Goal: Task Accomplishment & Management: Manage account settings

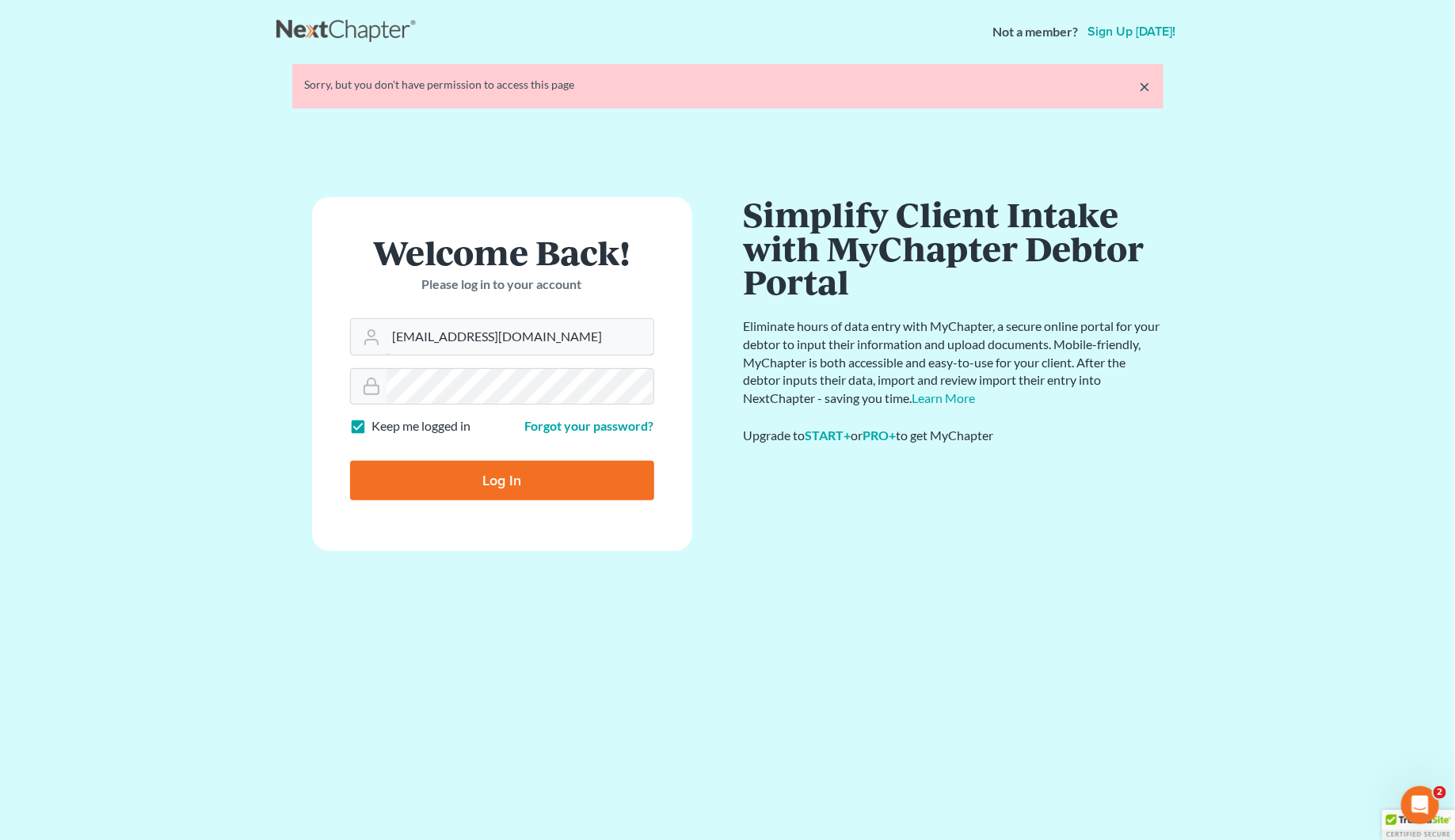
click at [390, 336] on form "Welcome Back! Please log in to your account Email Address [EMAIL_ADDRESS][DOMAI…" at bounding box center [502, 374] width 380 height 354
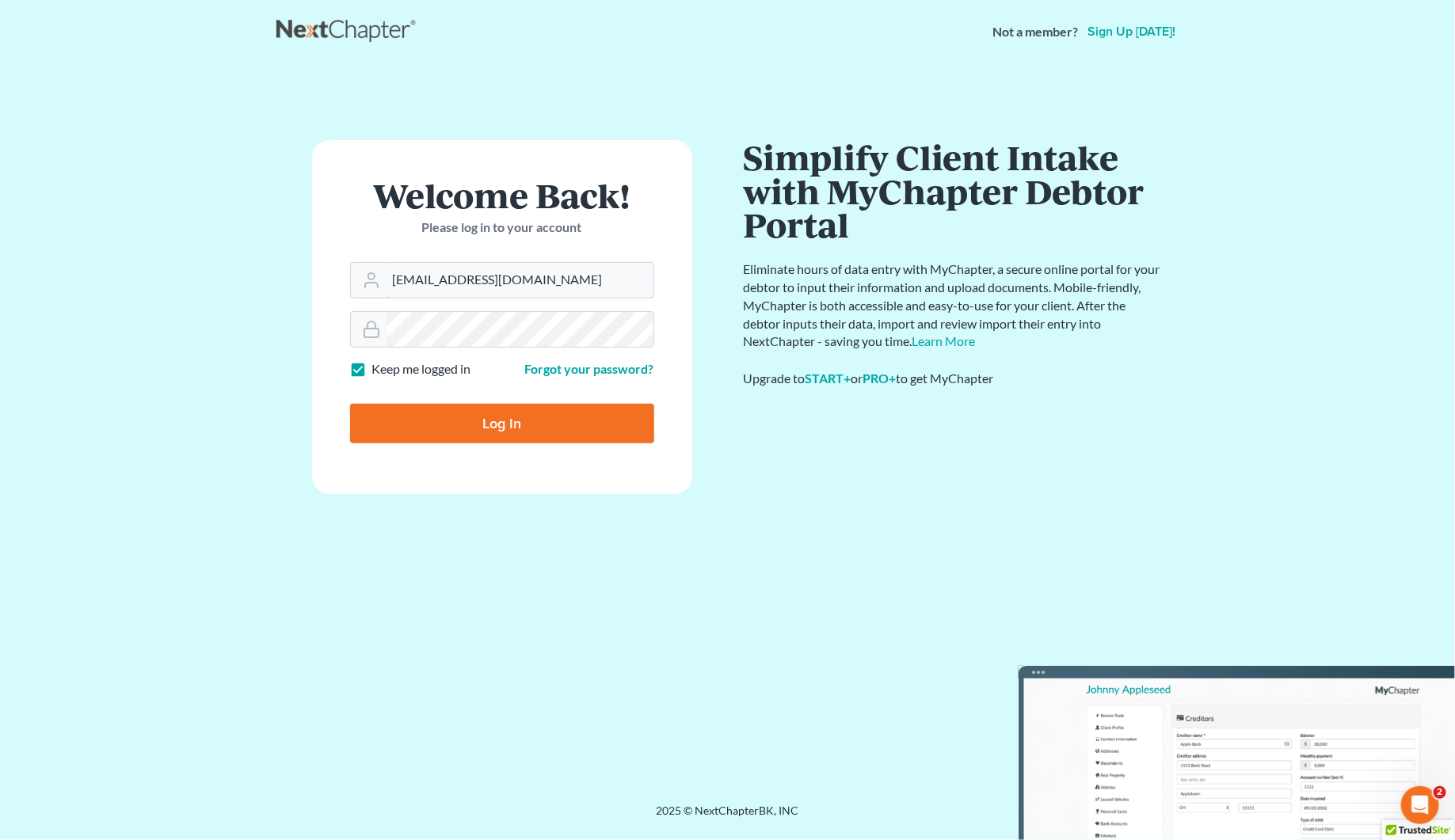
type input "[PERSON_NAME][EMAIL_ADDRESS][DOMAIN_NAME]"
click at [464, 428] on input "Log In" at bounding box center [502, 423] width 304 height 39
type input "Thinking..."
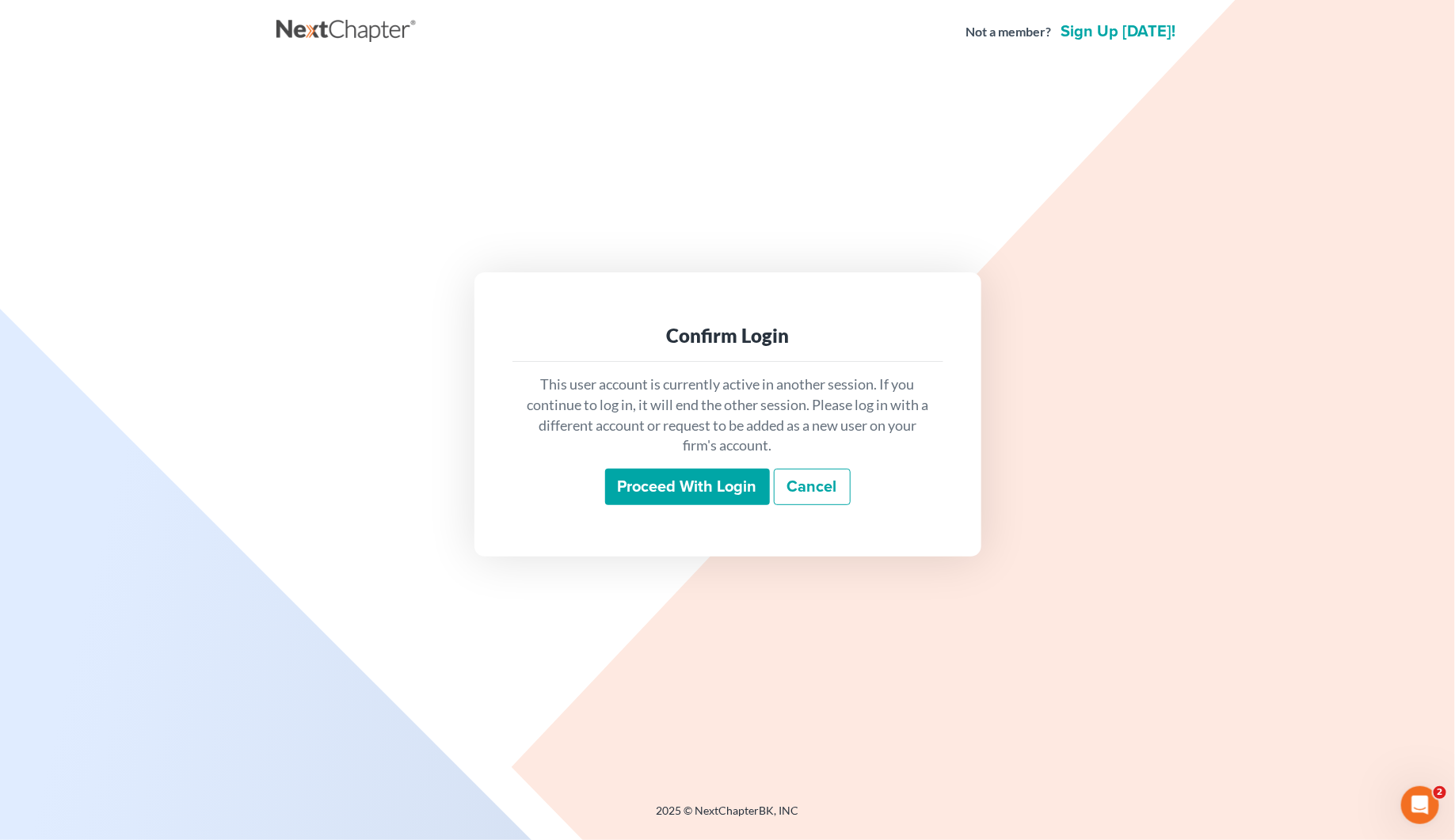
click at [658, 479] on input "Proceed with login" at bounding box center [688, 487] width 165 height 37
